Goal: Communication & Community: Answer question/provide support

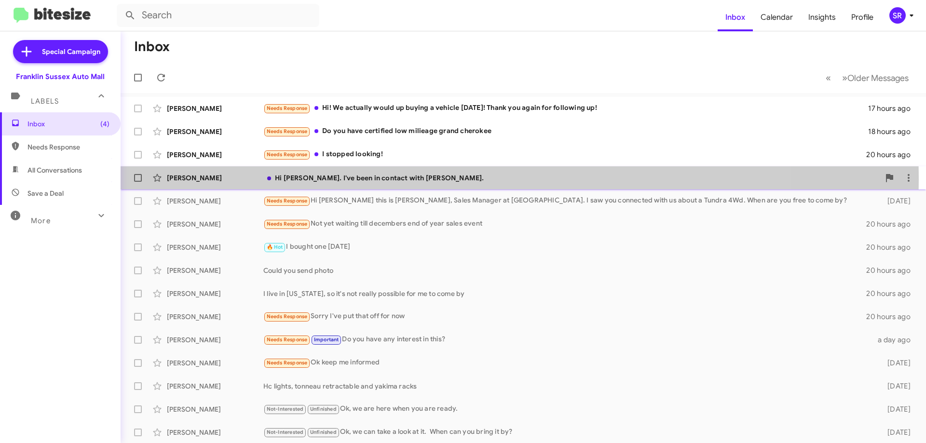
click at [303, 179] on div "Hi [PERSON_NAME]. I've been in contact with [PERSON_NAME]." at bounding box center [571, 178] width 616 height 10
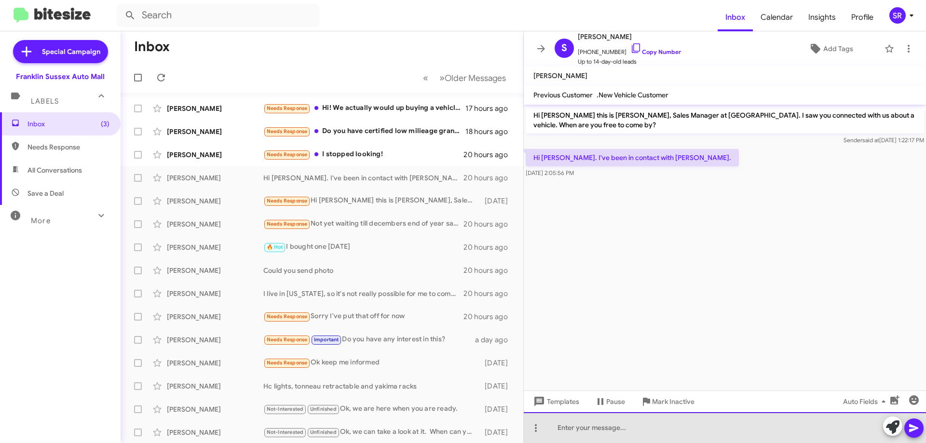
click at [574, 432] on div at bounding box center [725, 427] width 402 height 31
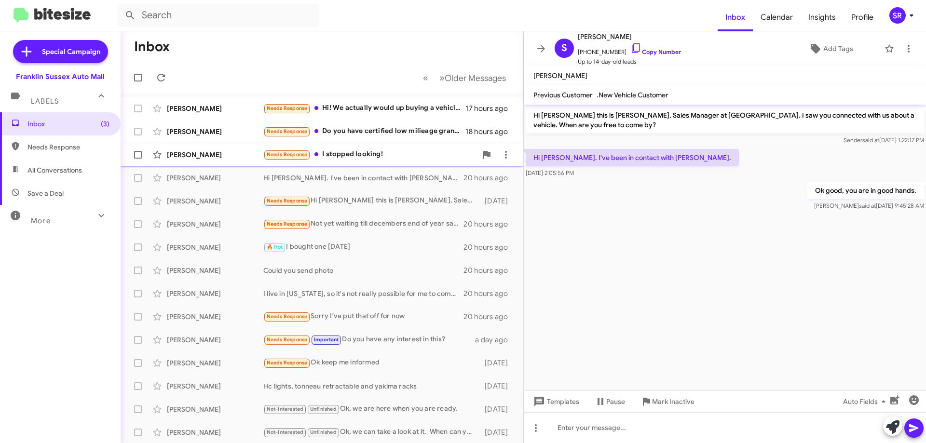
click at [342, 154] on div "Needs Response I stopped looking!" at bounding box center [370, 154] width 214 height 11
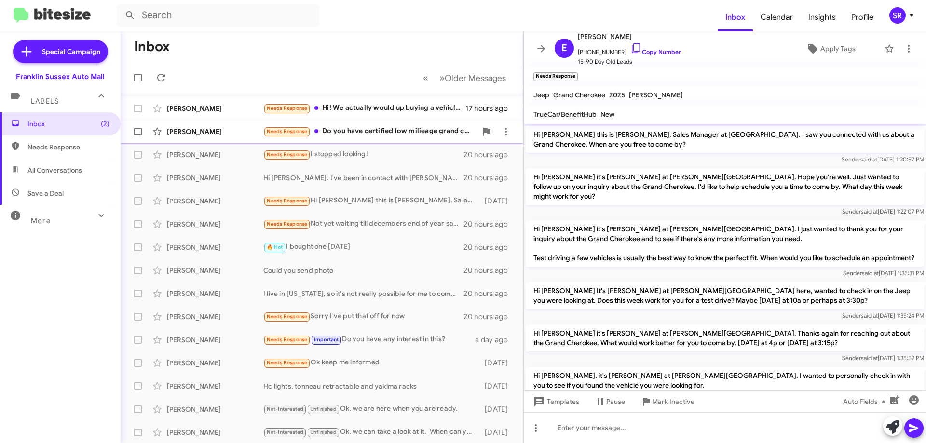
click at [360, 132] on div "Needs Response Do you have certified low milieage grand cherokee" at bounding box center [370, 131] width 214 height 11
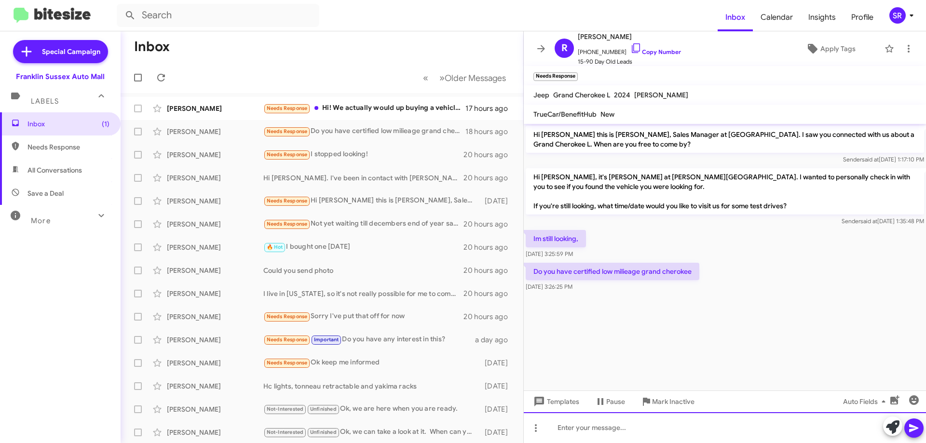
click at [591, 425] on div at bounding box center [725, 427] width 402 height 31
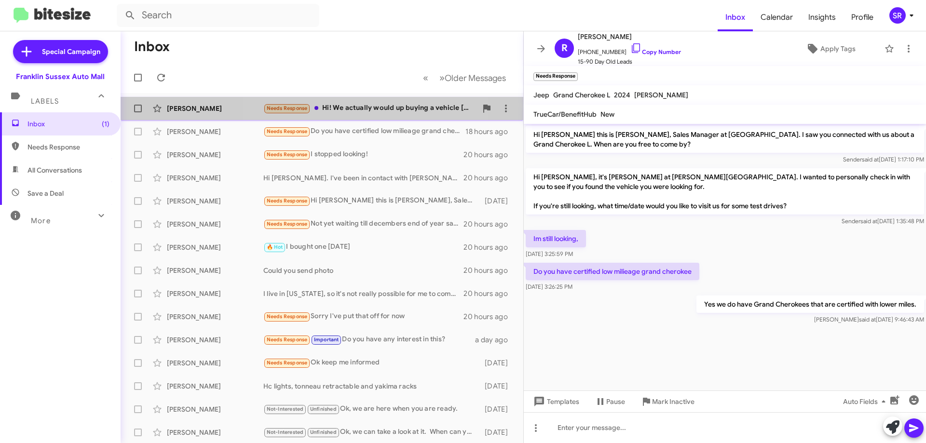
click at [369, 106] on div "Needs Response Hi! We actually would up buying a vehicle [DATE]! Thank you agai…" at bounding box center [370, 108] width 214 height 11
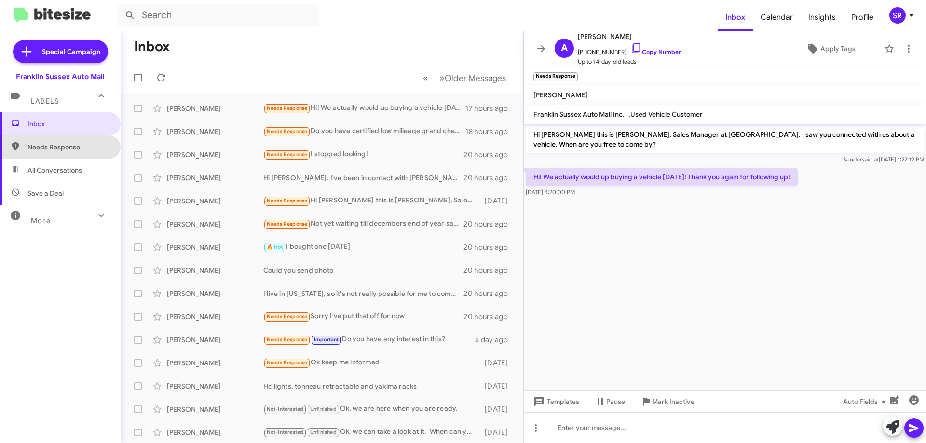
click at [60, 156] on span "Needs Response" at bounding box center [60, 147] width 121 height 23
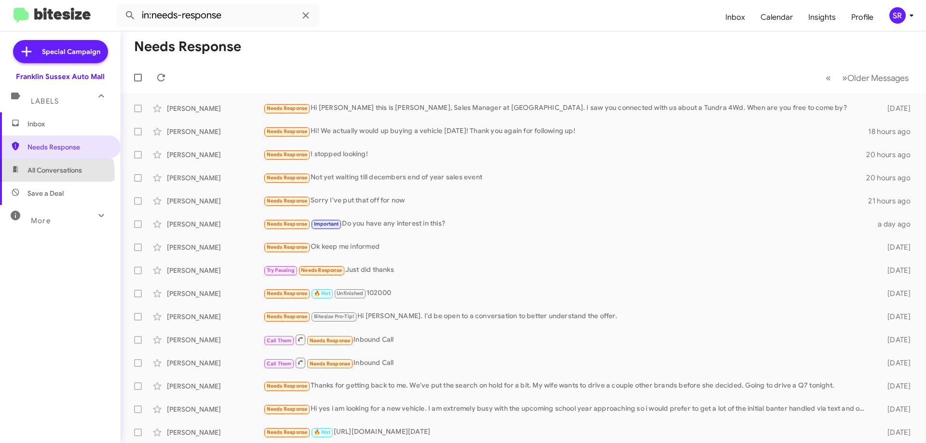
click at [38, 174] on span "All Conversations" at bounding box center [54, 170] width 54 height 10
type input "in:all-conversations"
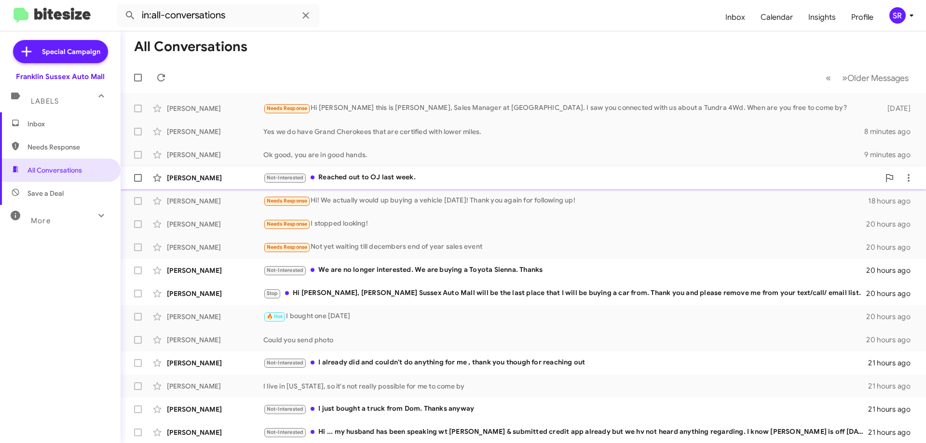
click at [347, 173] on div "Not-Interested Reached out to OJ last week." at bounding box center [571, 177] width 616 height 11
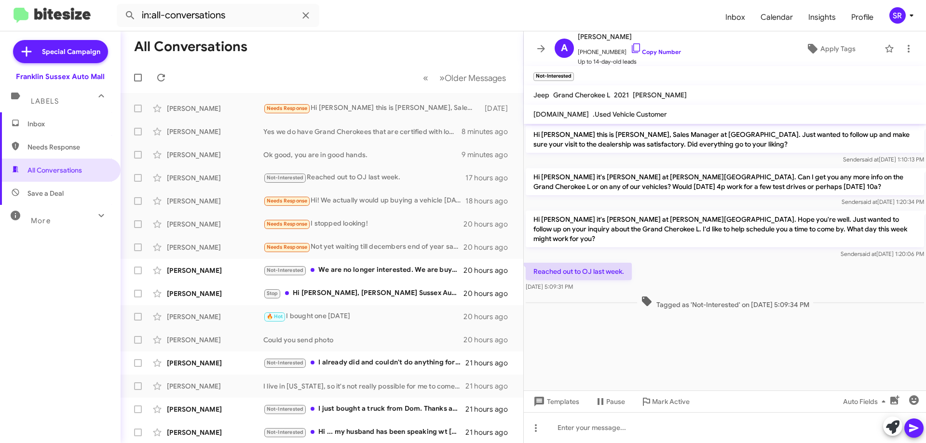
click at [29, 131] on span "Inbox" at bounding box center [60, 123] width 121 height 23
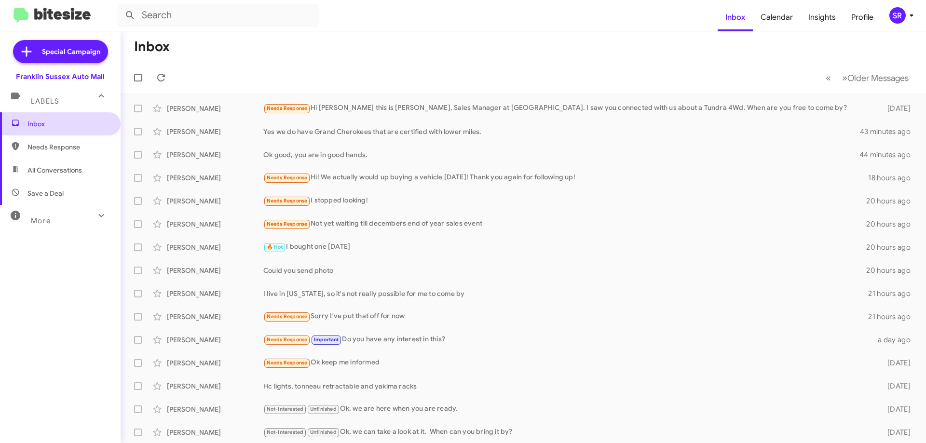
click at [46, 127] on span "Inbox" at bounding box center [68, 124] width 82 height 10
click at [39, 141] on span "Needs Response" at bounding box center [60, 147] width 121 height 23
type input "in:needs-response"
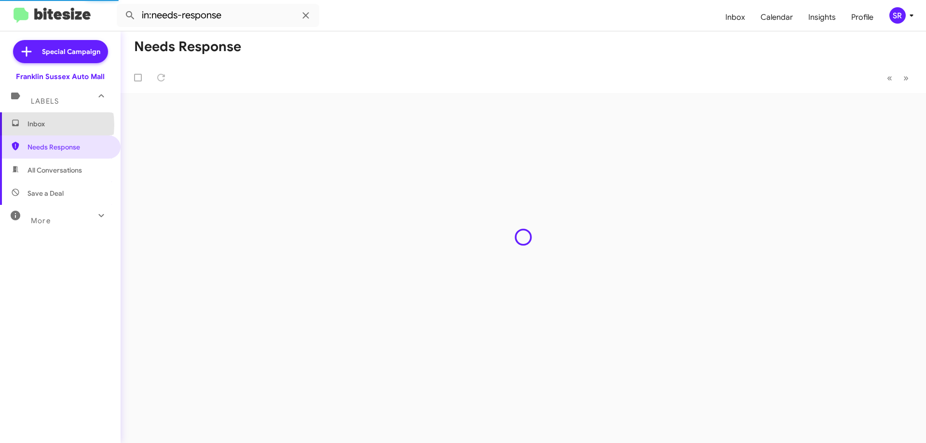
click at [35, 125] on span "Inbox" at bounding box center [68, 124] width 82 height 10
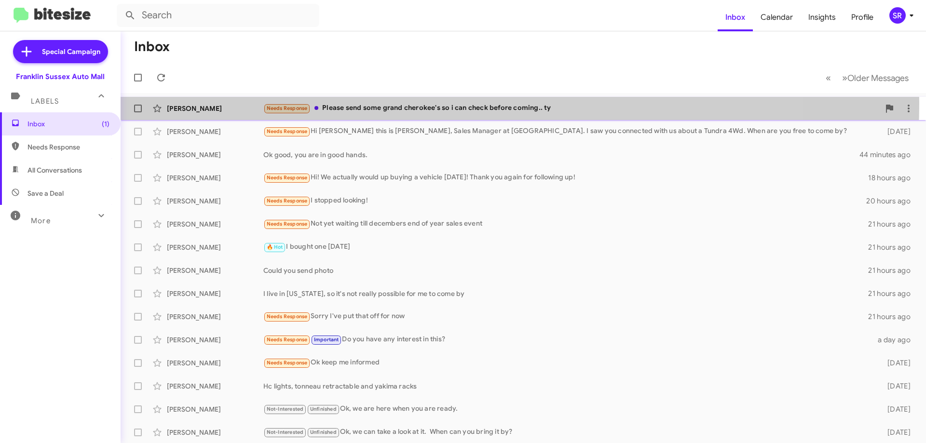
click at [371, 103] on div "Needs Response Please send some grand cherokee's so i can check before coming..…" at bounding box center [571, 108] width 616 height 11
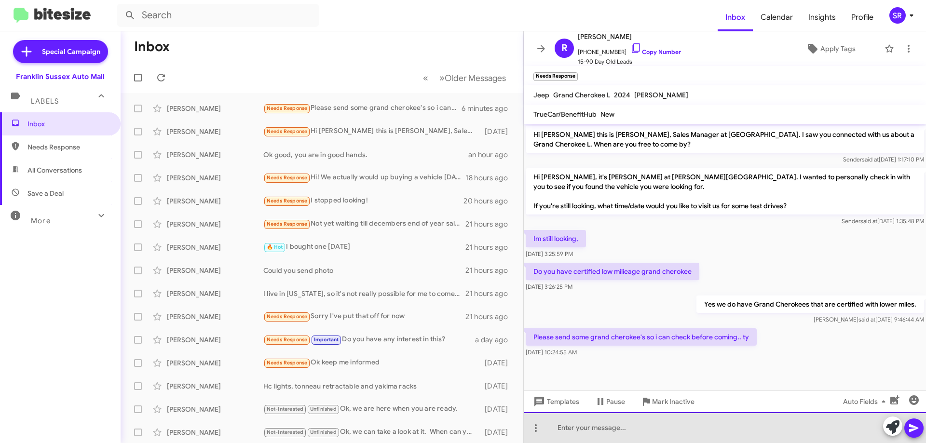
click at [562, 433] on div at bounding box center [725, 427] width 402 height 31
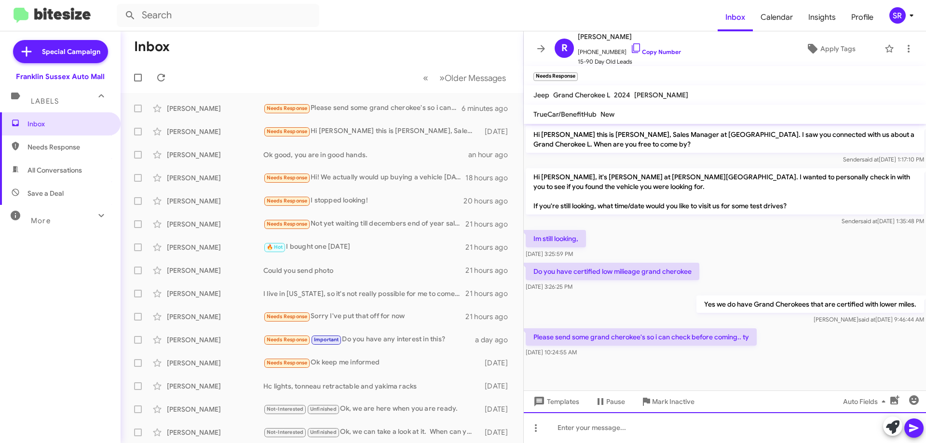
paste div
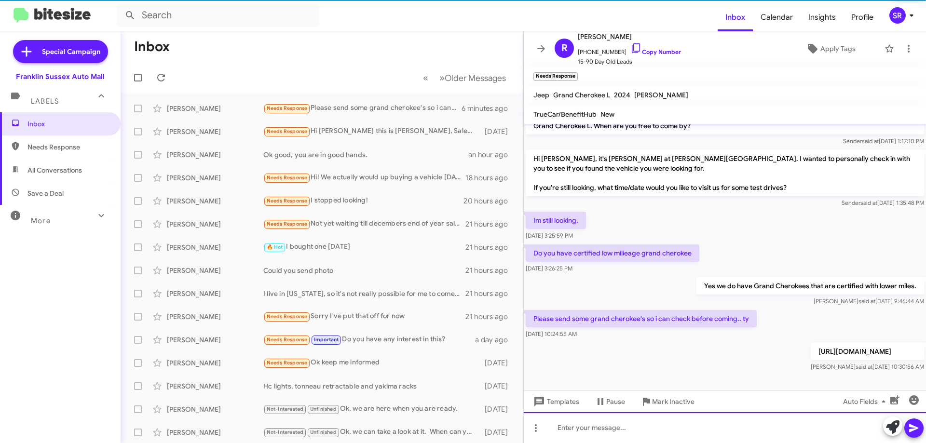
scroll to position [28, 0]
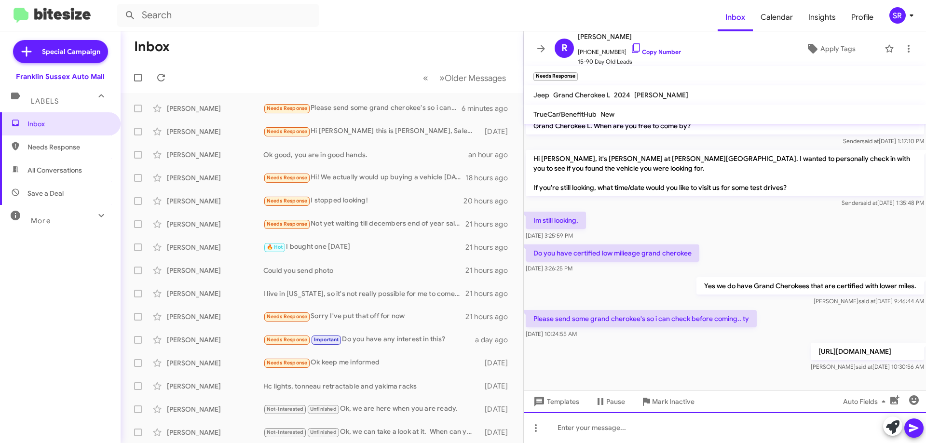
click at [589, 420] on div at bounding box center [725, 427] width 402 height 31
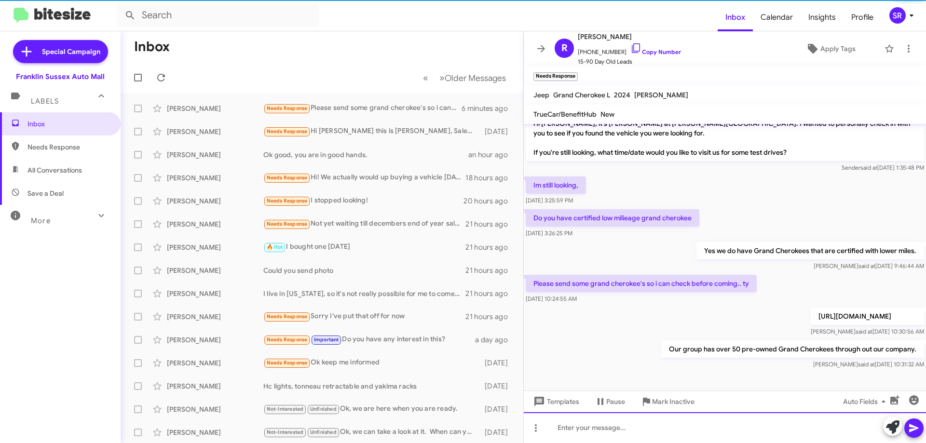
scroll to position [63, 0]
